Goal: Information Seeking & Learning: Learn about a topic

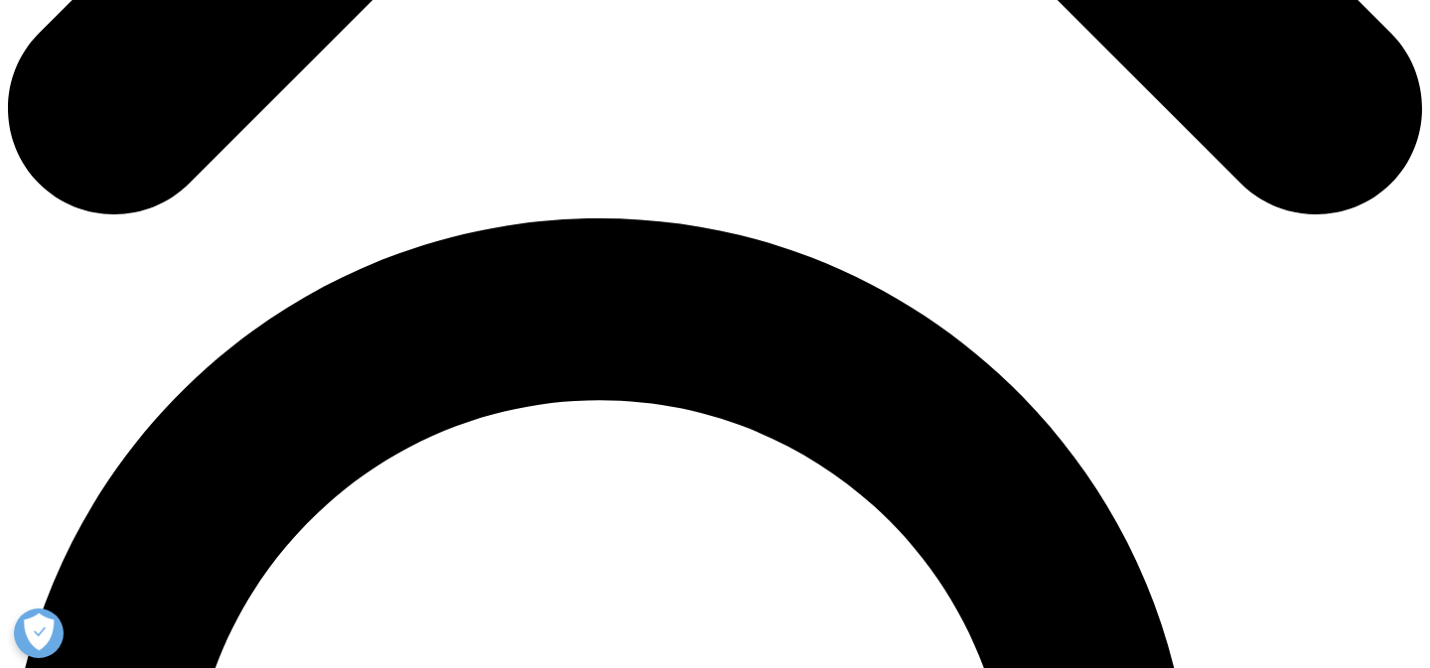
scroll to position [1194, 0]
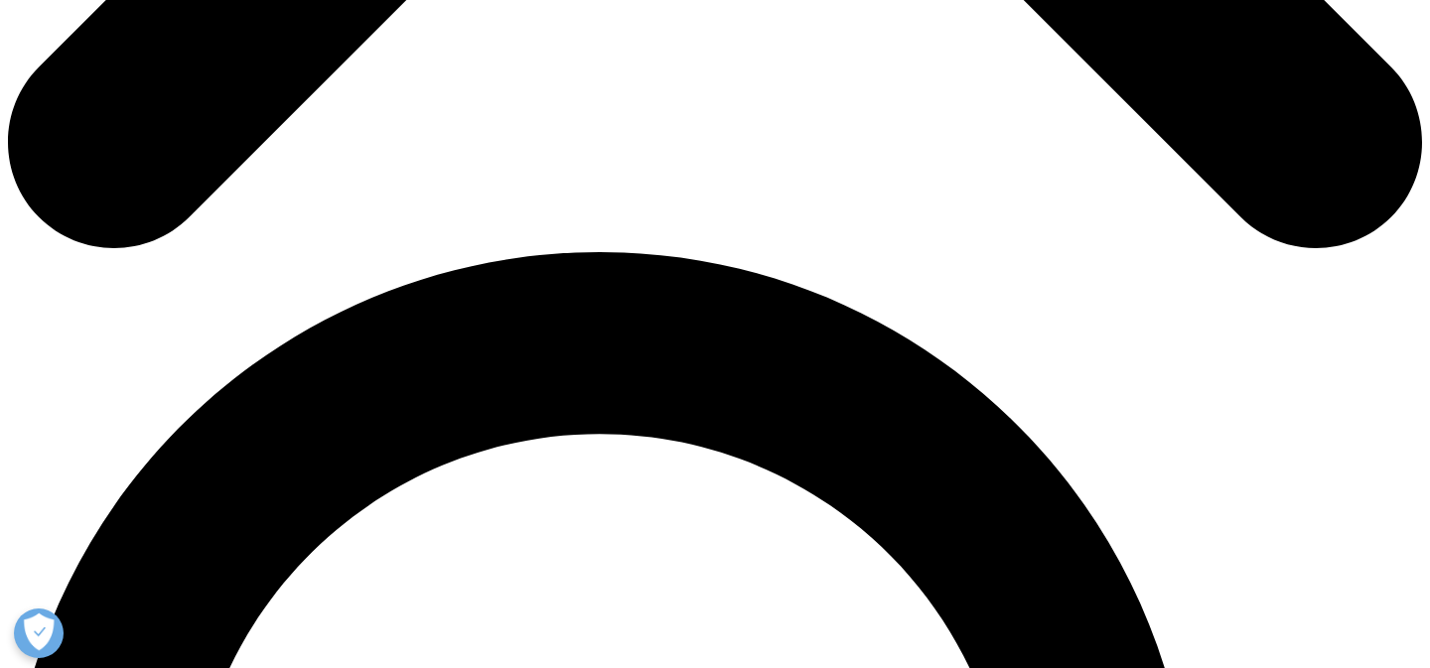
drag, startPoint x: 695, startPoint y: 164, endPoint x: 1016, endPoint y: 164, distance: 320.7
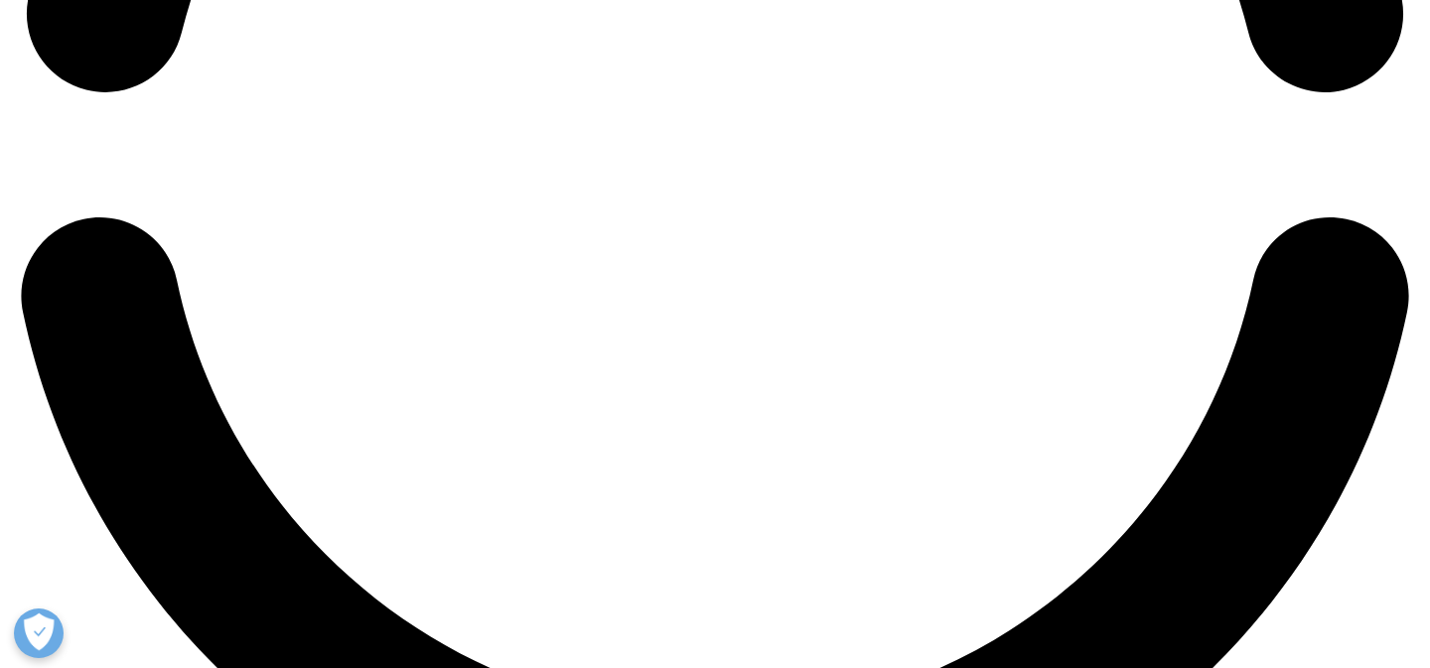
scroll to position [3398, 0]
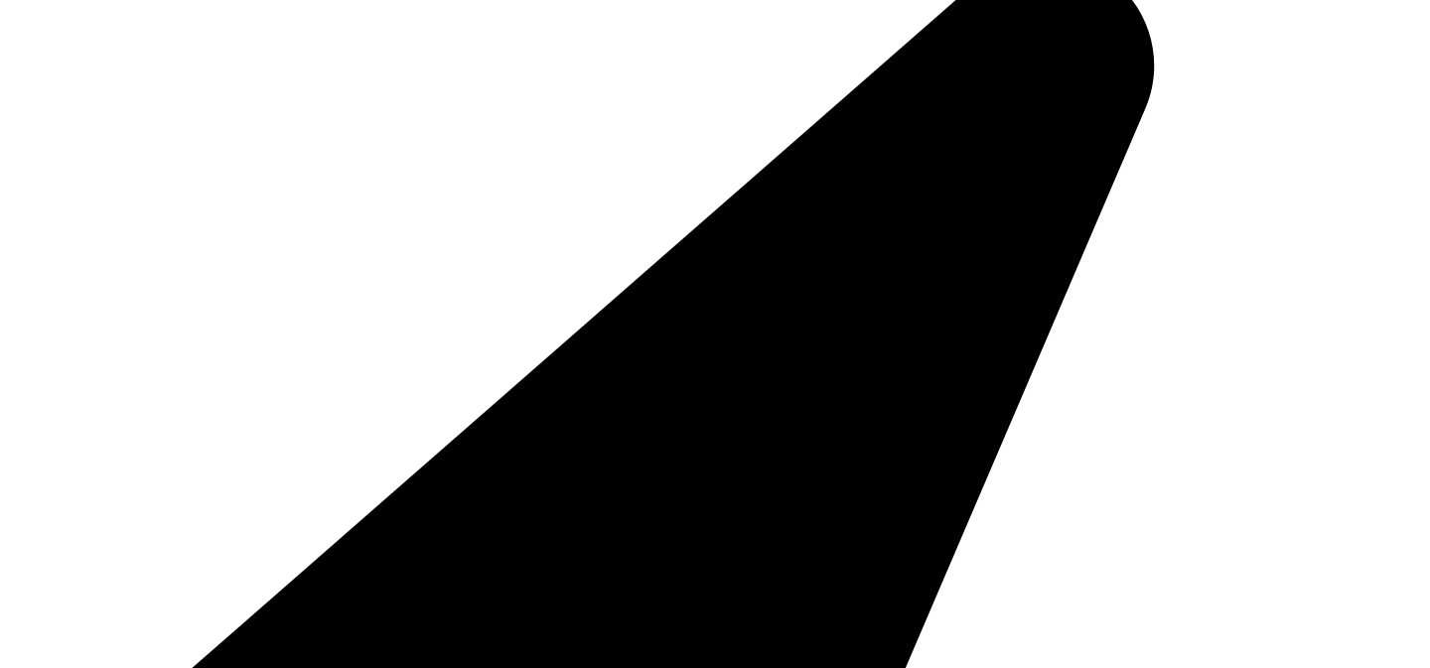
scroll to position [4604, 0]
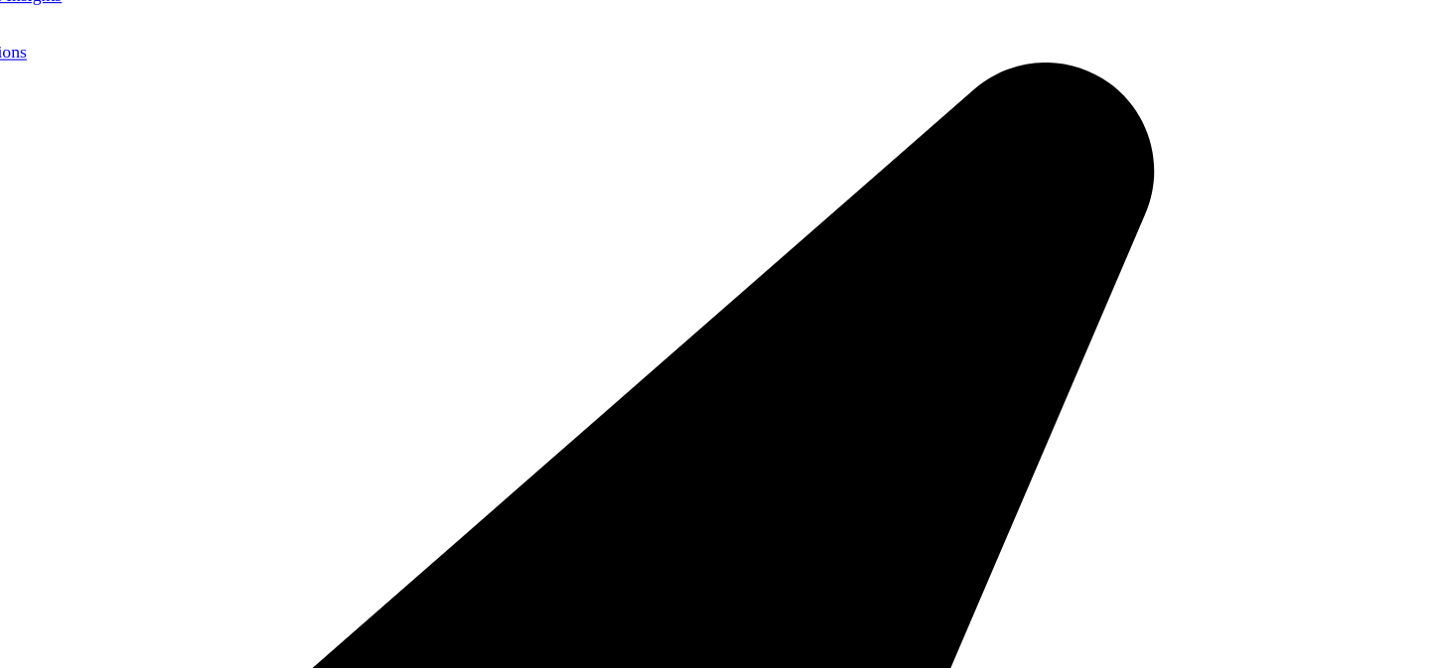
copy p "To fully understand how obesity medicines are used and their long-term effectiv…"
drag, startPoint x: 1025, startPoint y: 361, endPoint x: 131, endPoint y: 272, distance: 898.0
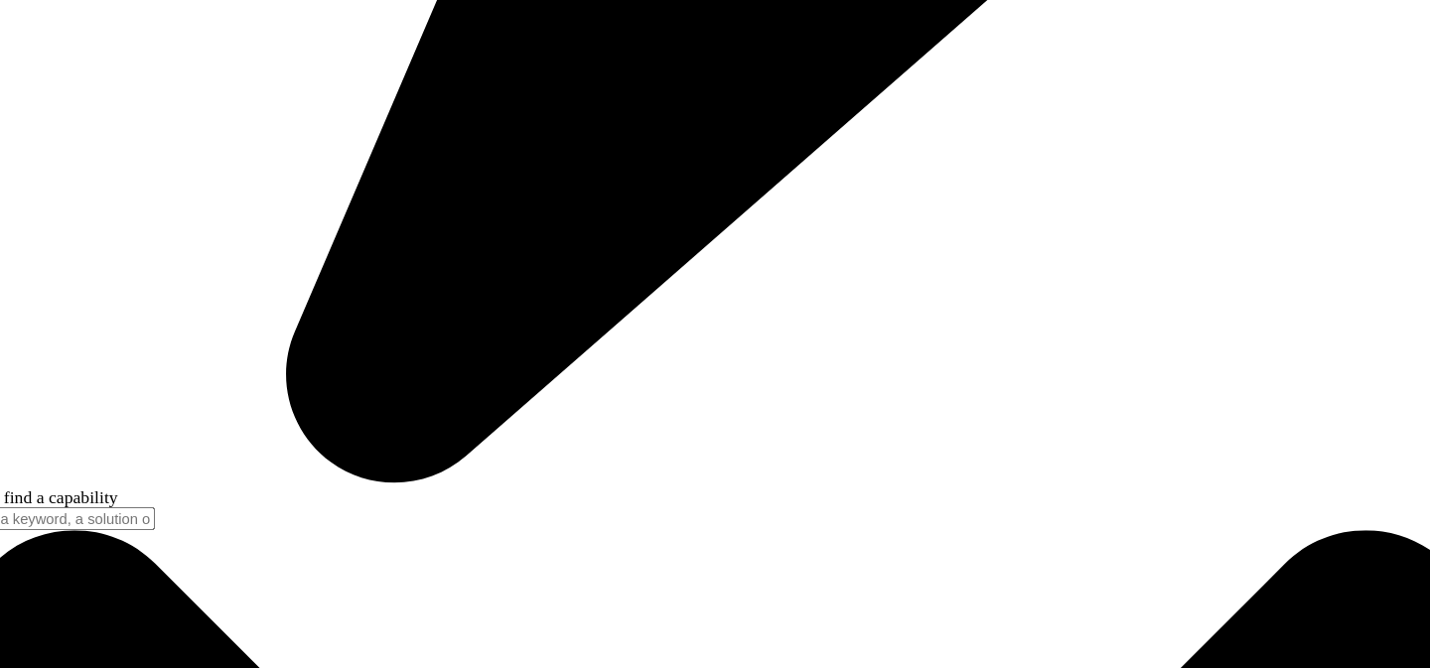
scroll to position [5730, 0]
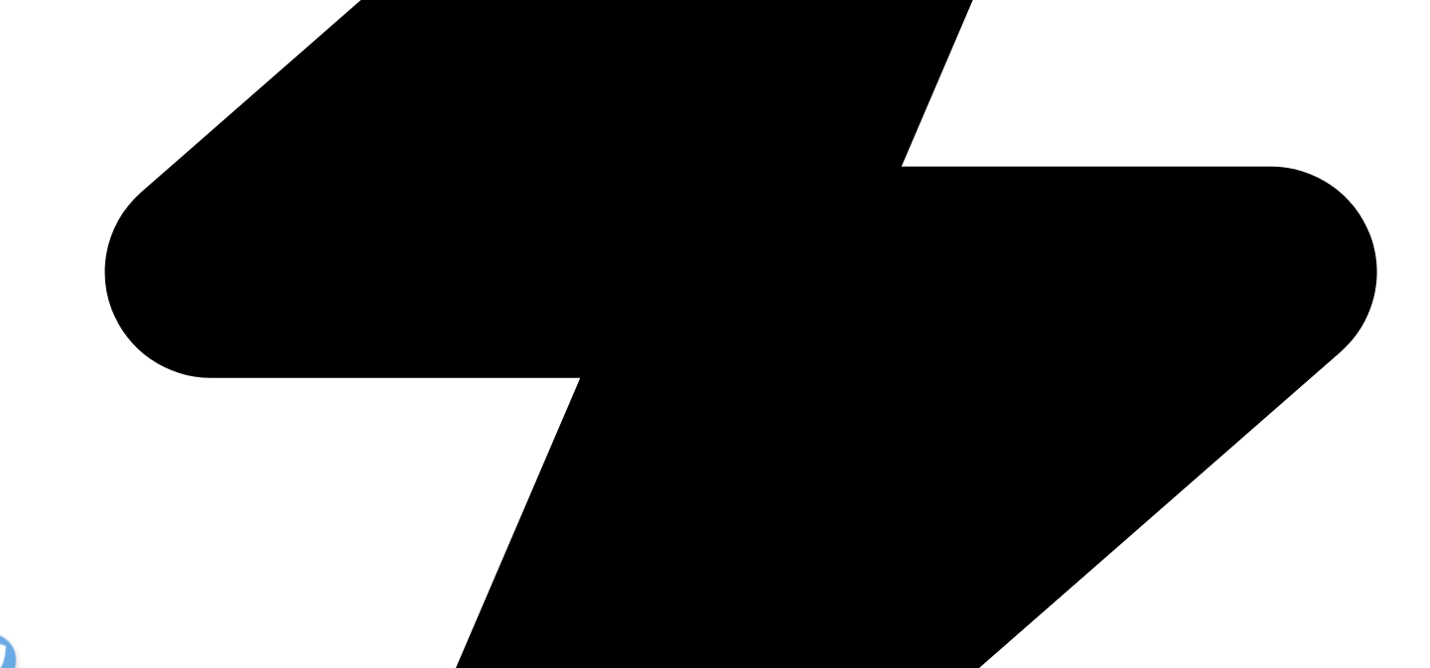
drag, startPoint x: 892, startPoint y: 336, endPoint x: 1018, endPoint y: 363, distance: 129.1
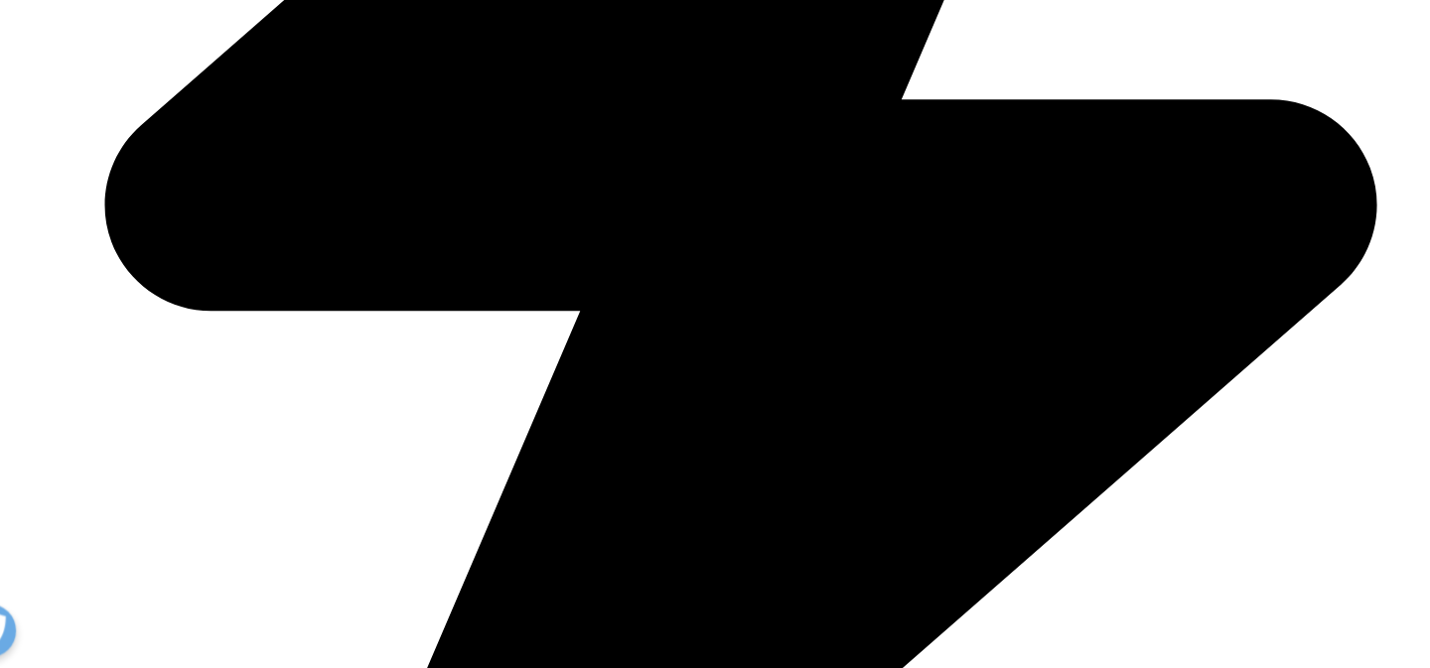
scroll to position [5998, 0]
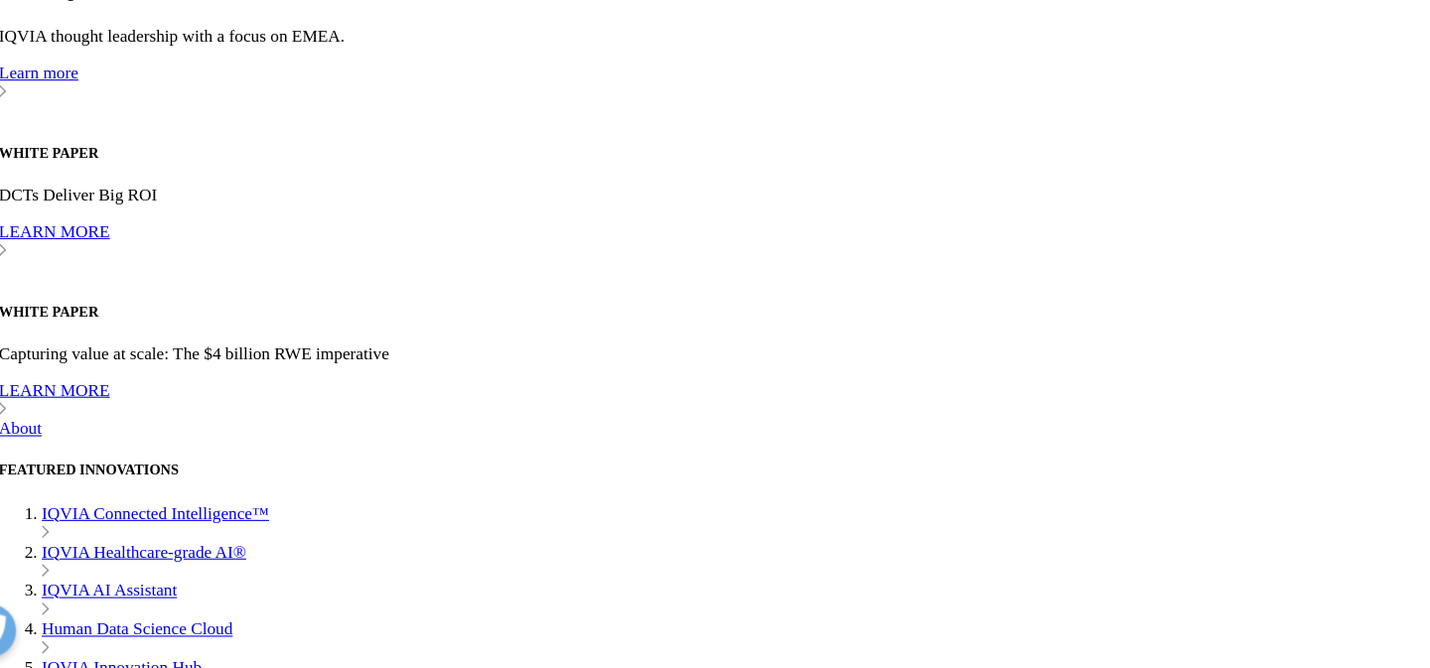
drag, startPoint x: 820, startPoint y: 295, endPoint x: 820, endPoint y: 345, distance: 49.6
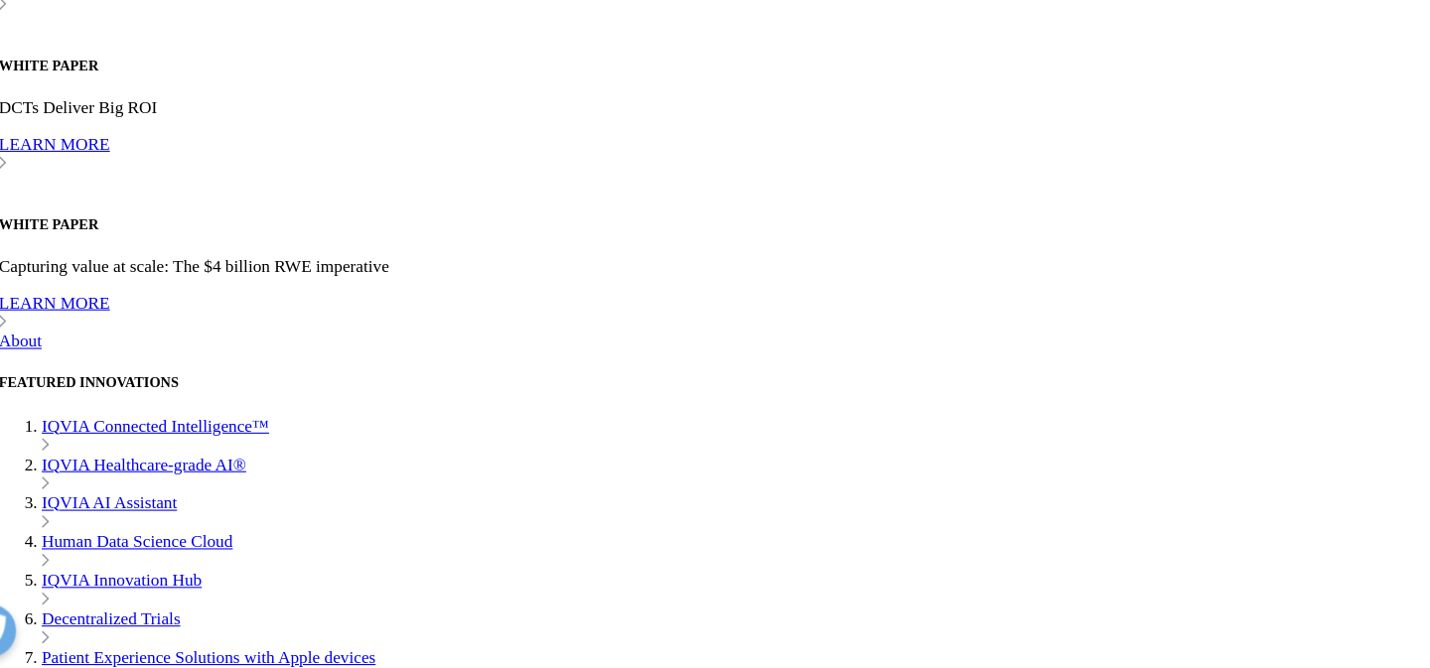
scroll to position [6149, 0]
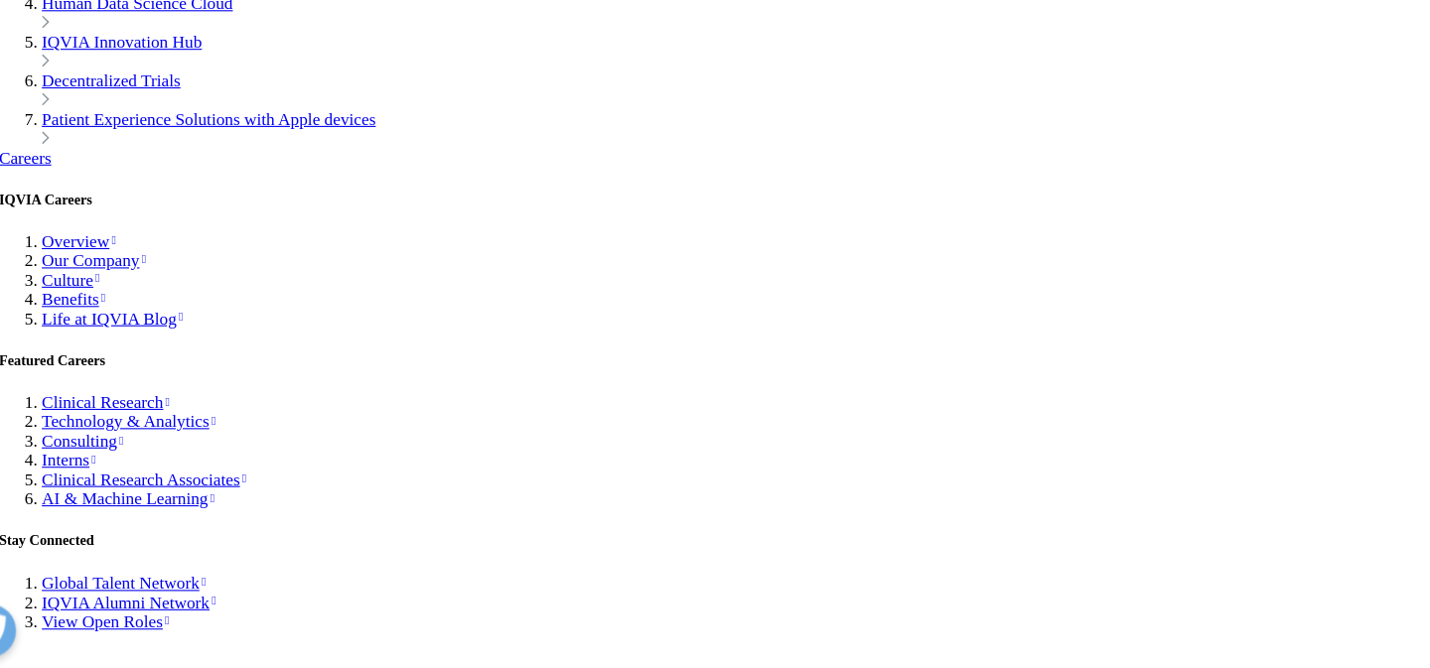
scroll to position [6579, 0]
